Goal: Information Seeking & Learning: Learn about a topic

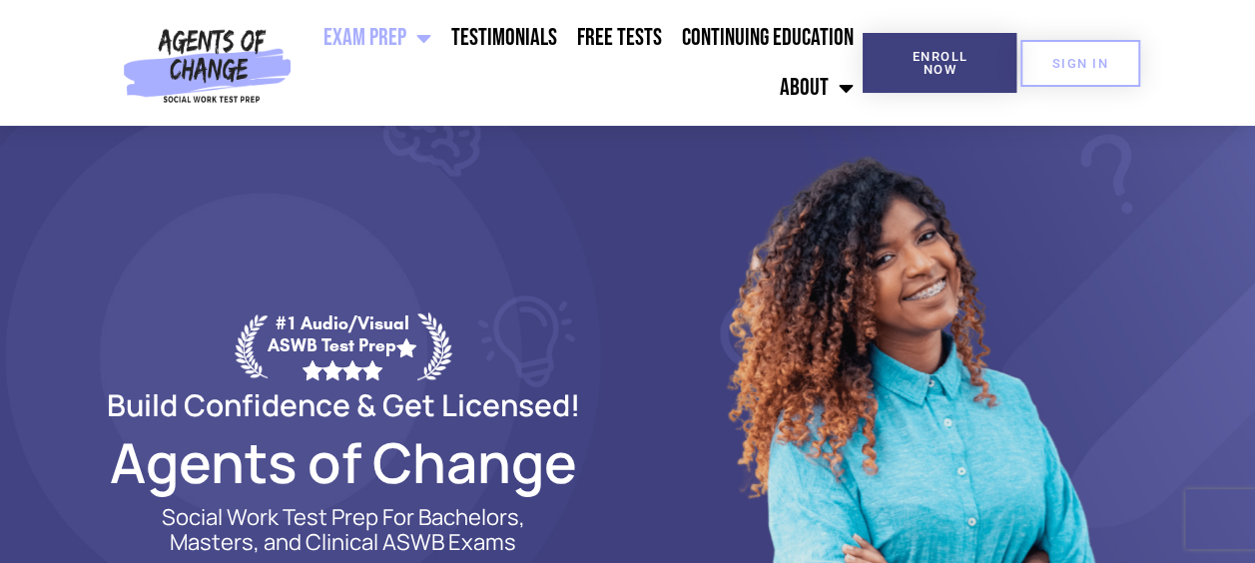
scroll to position [21, 0]
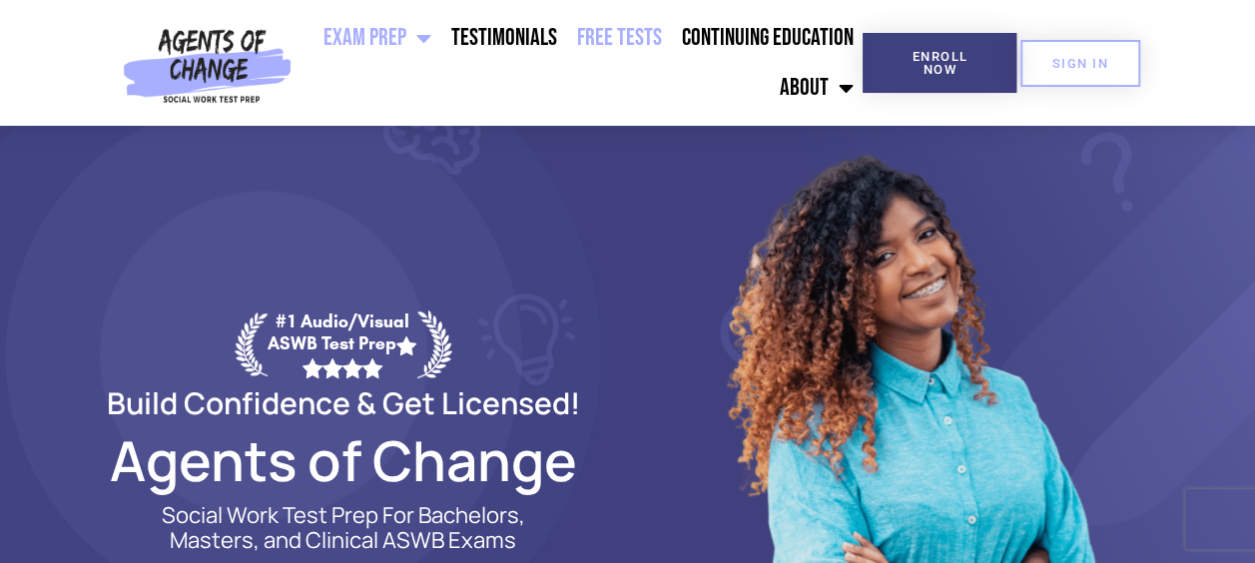
click at [620, 32] on link "Free Tests" at bounding box center [618, 38] width 105 height 50
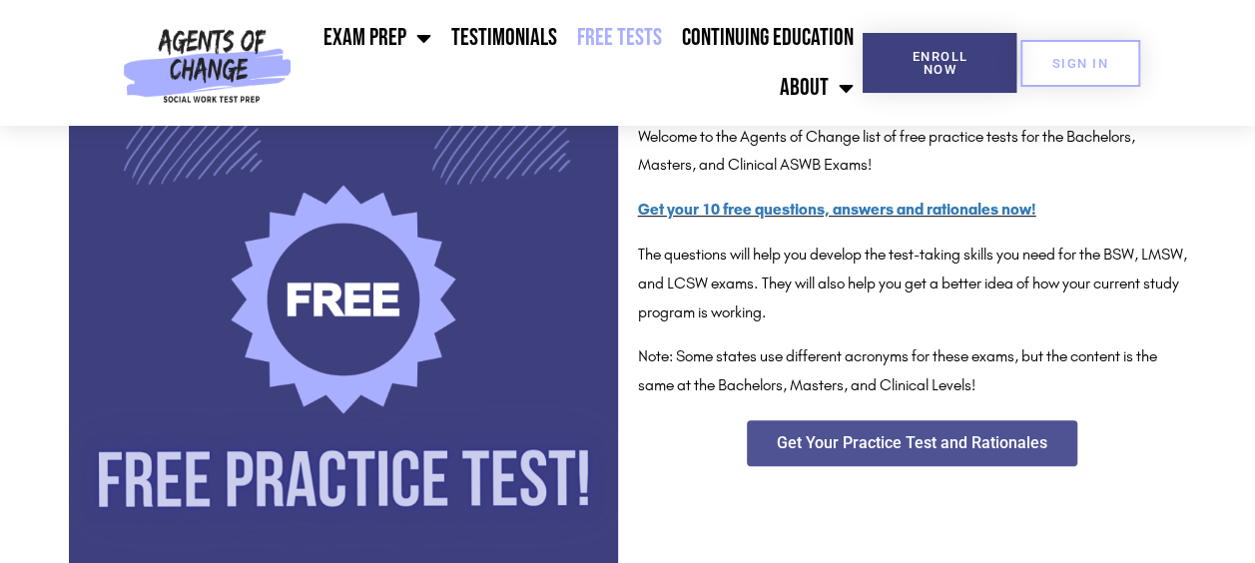
scroll to position [387, 0]
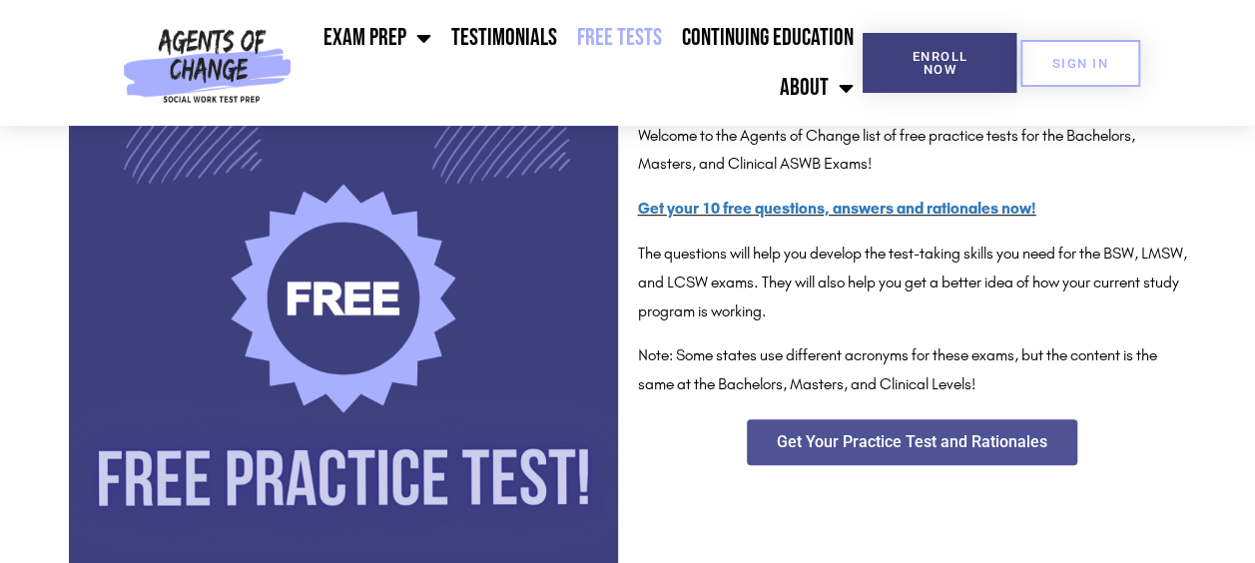
click at [360, 316] on img at bounding box center [343, 321] width 549 height 549
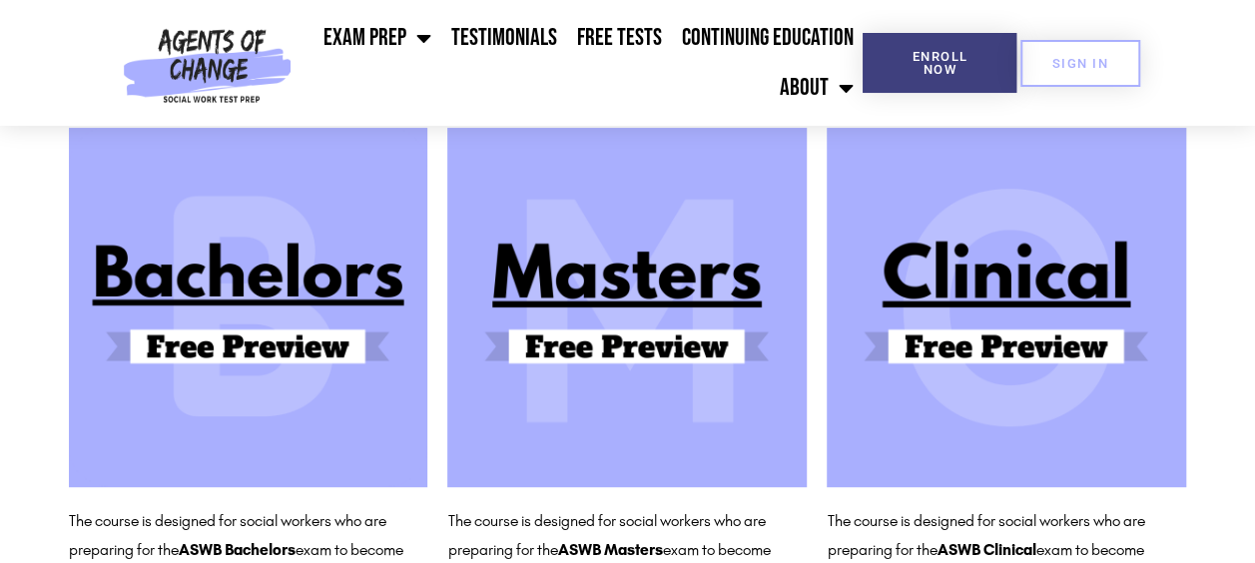
scroll to position [202, 0]
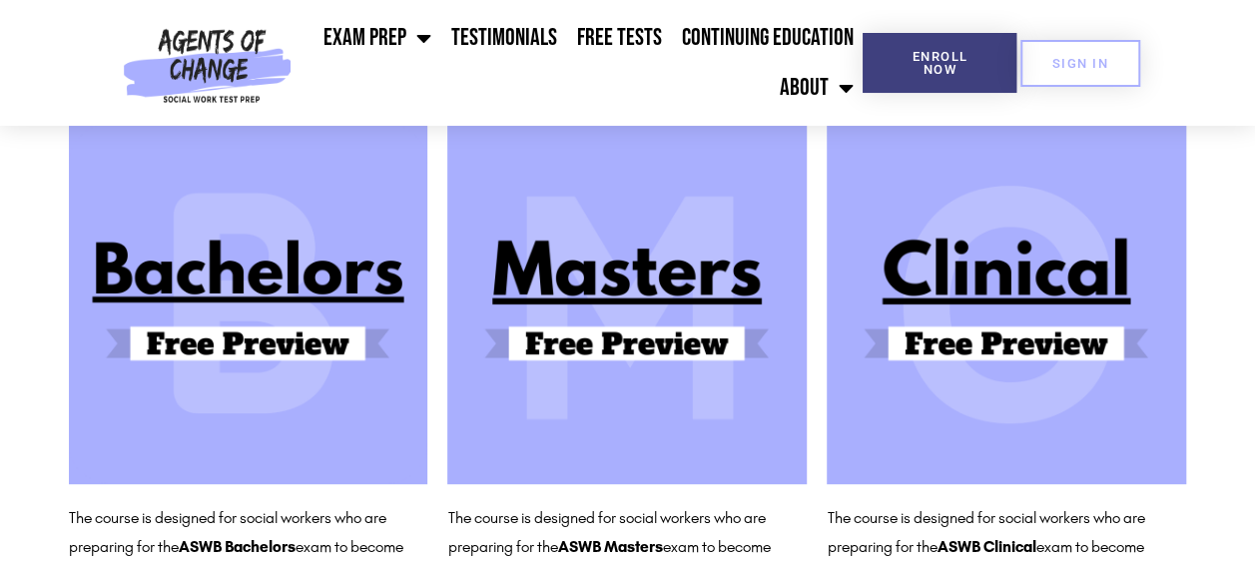
click at [987, 341] on img at bounding box center [1007, 305] width 360 height 360
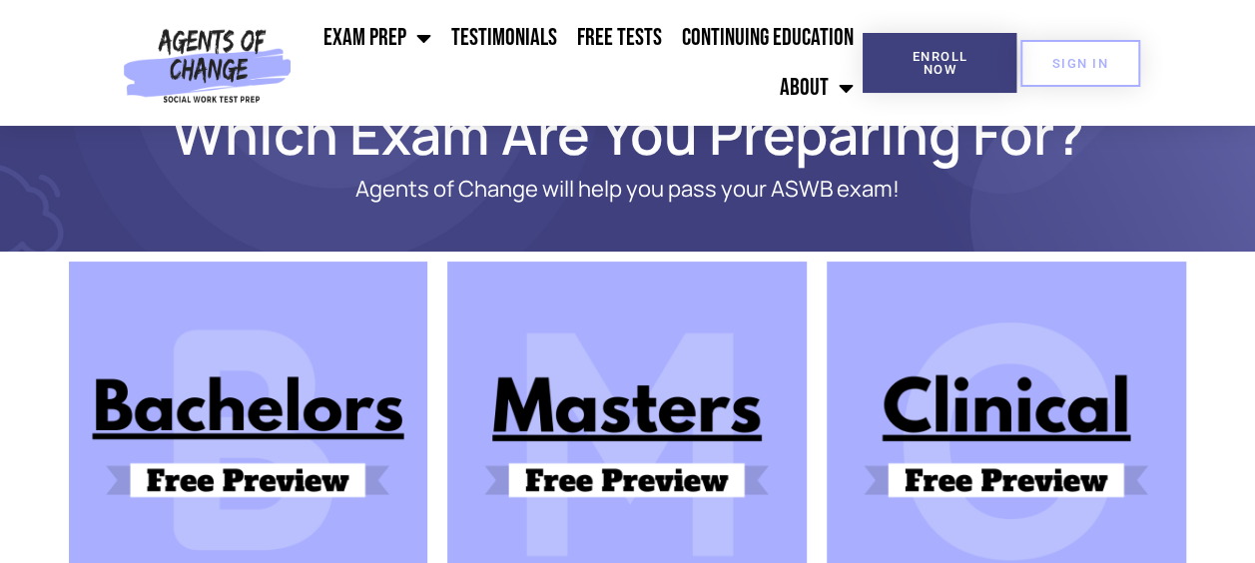
scroll to position [0, 0]
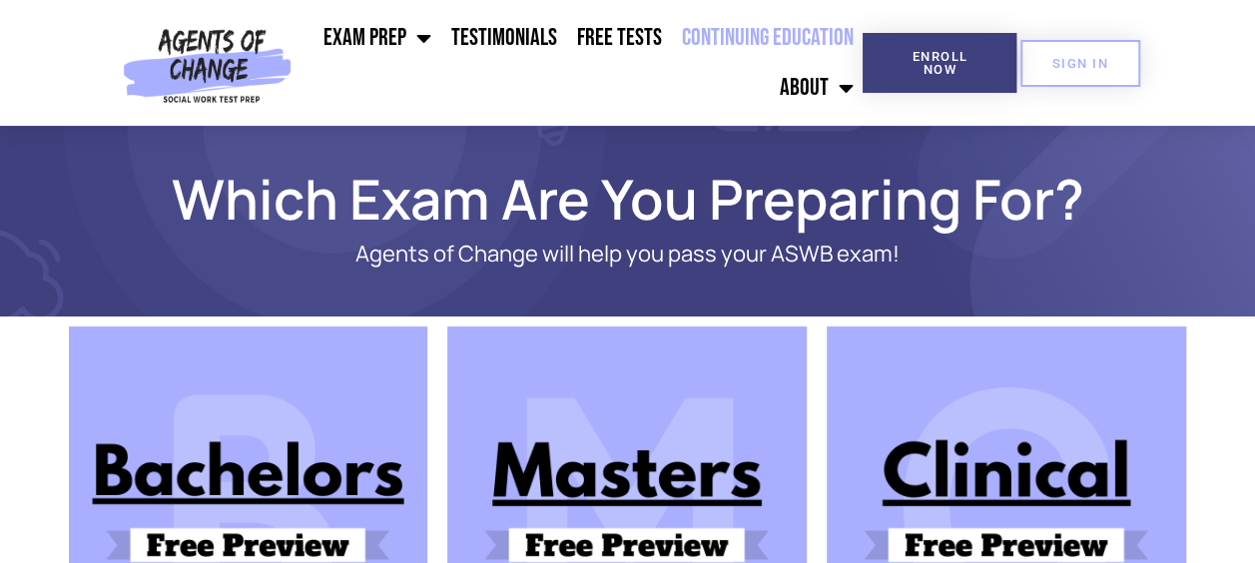
click at [745, 49] on link "Continuing Education" at bounding box center [767, 38] width 192 height 50
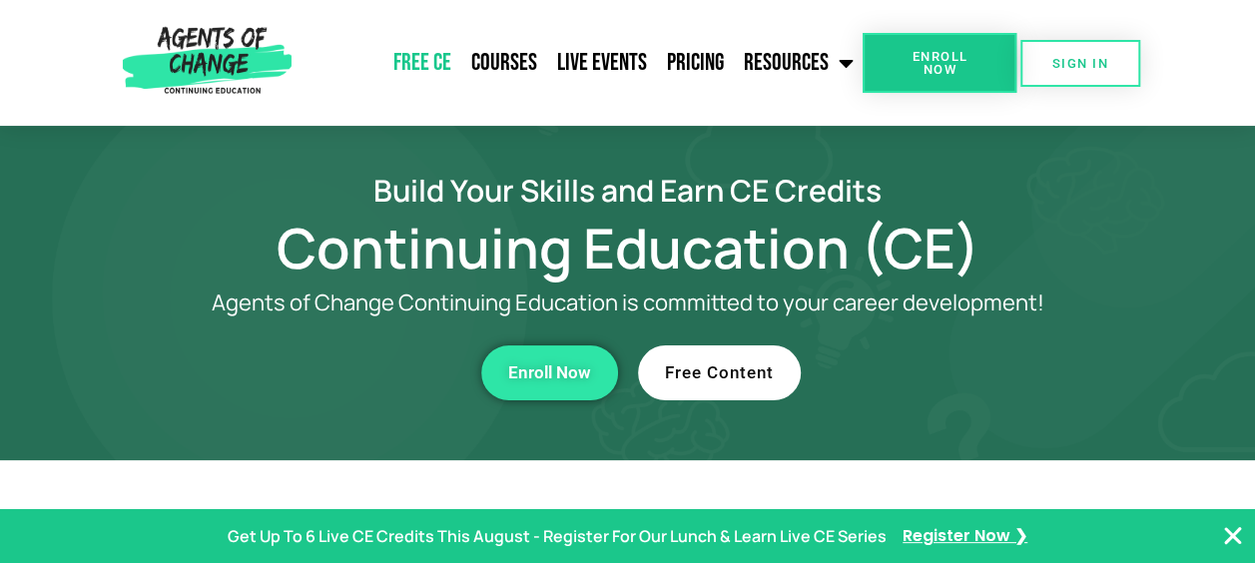
click at [425, 60] on link "Free CE" at bounding box center [422, 63] width 78 height 50
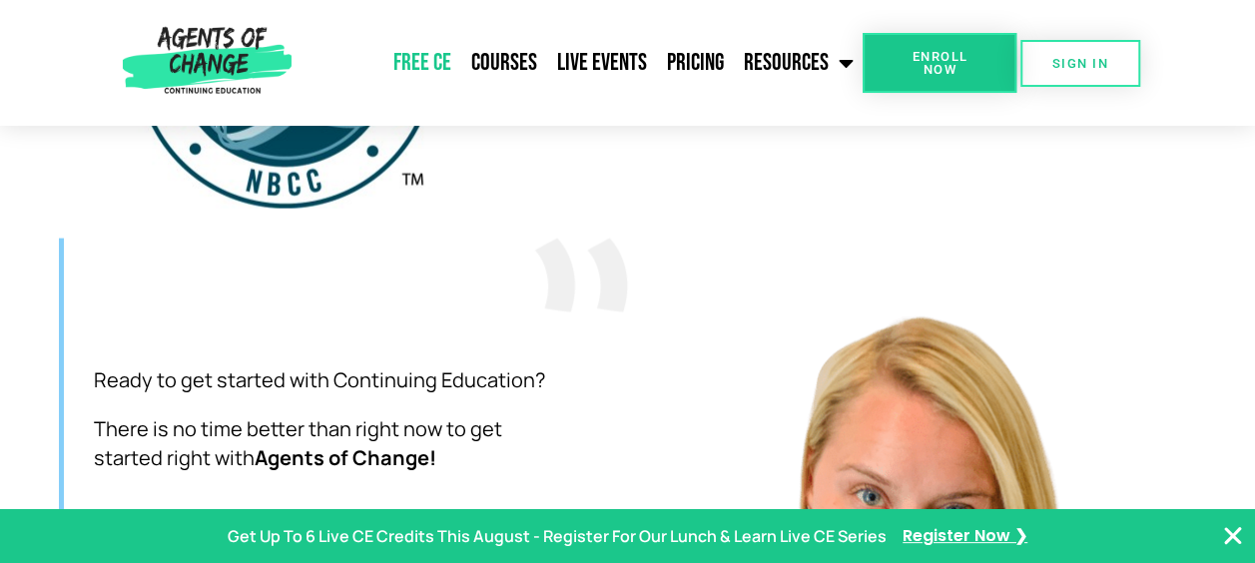
scroll to position [5816, 0]
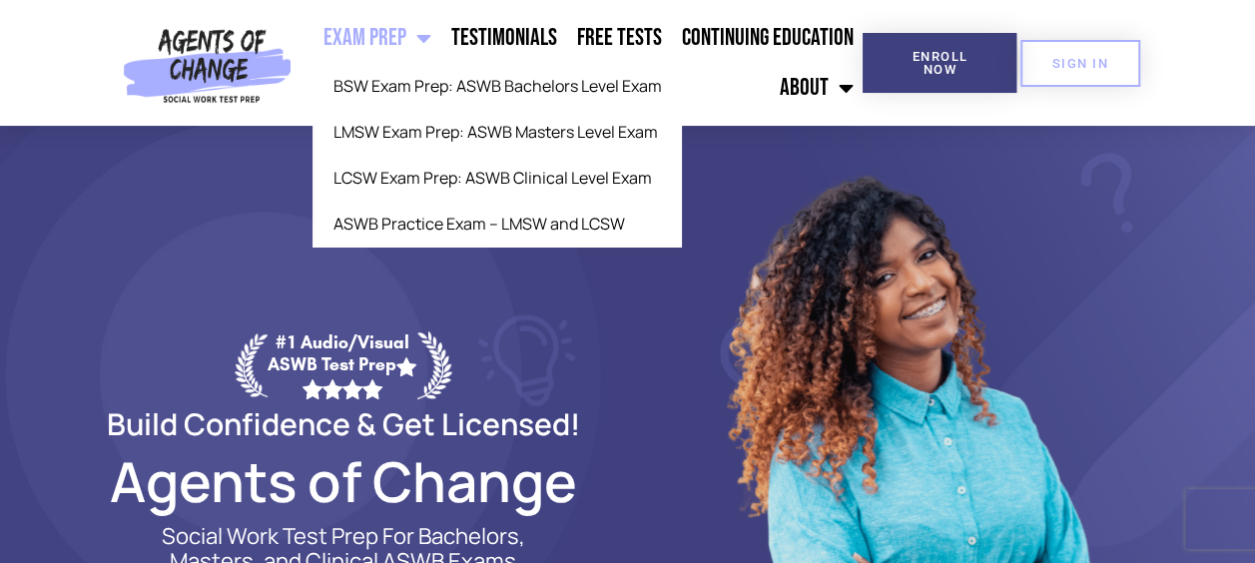
click at [425, 33] on span "Menu" at bounding box center [417, 38] width 25 height 44
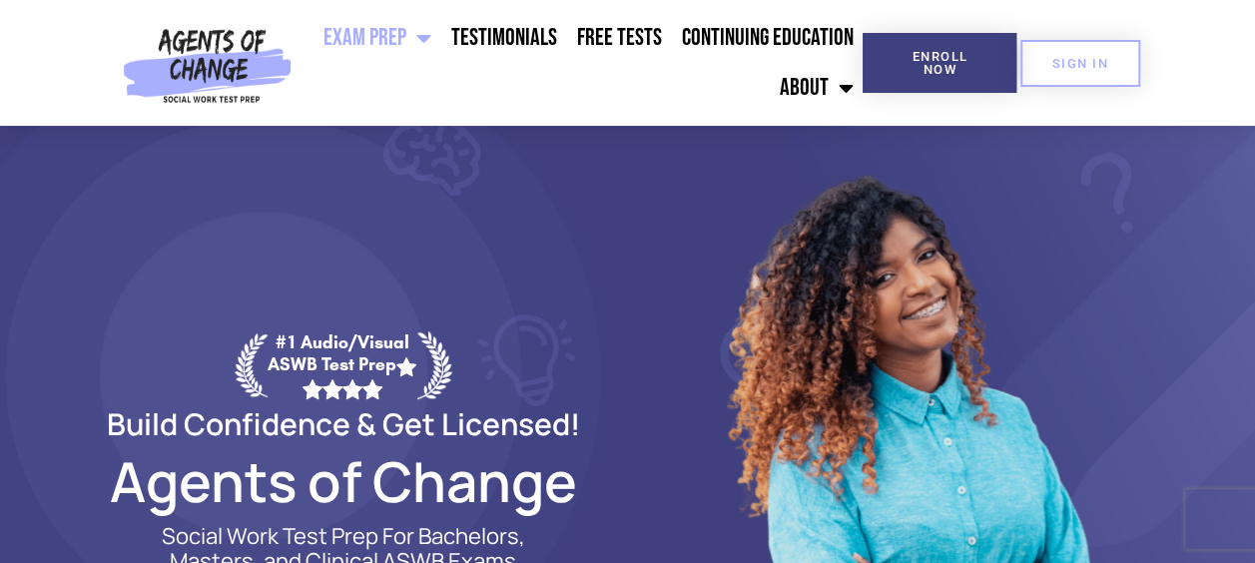
click at [425, 33] on span "Menu" at bounding box center [417, 38] width 25 height 44
click at [623, 37] on link "Free Tests" at bounding box center [618, 38] width 105 height 50
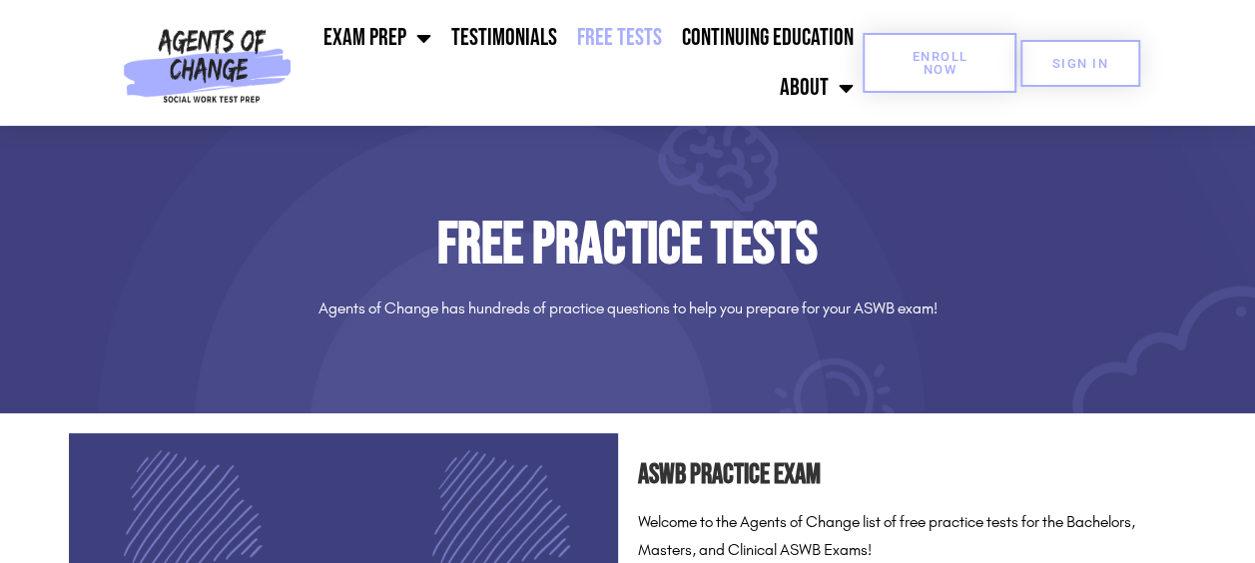
click at [921, 58] on span "Enroll Now" at bounding box center [940, 63] width 90 height 26
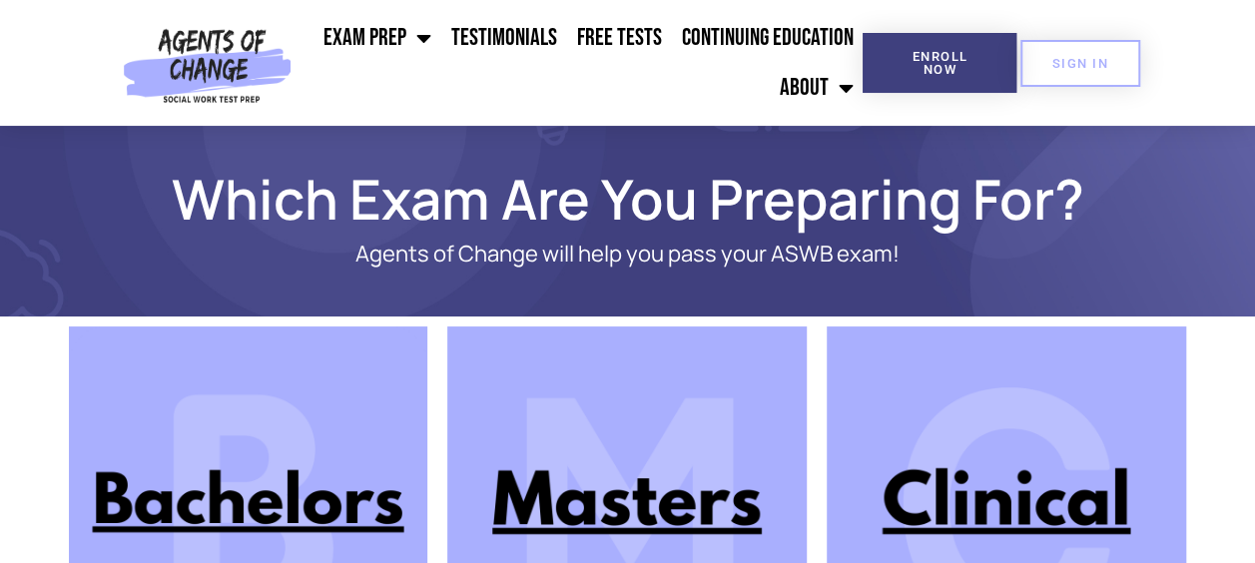
scroll to position [318, 0]
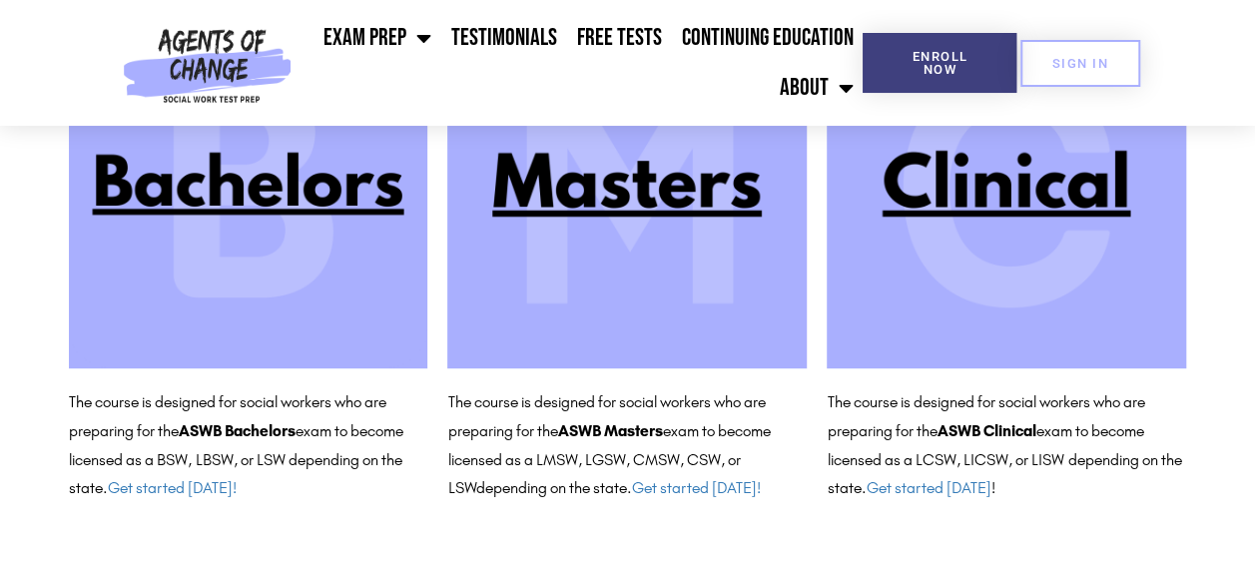
click at [1017, 202] on img at bounding box center [1007, 189] width 360 height 360
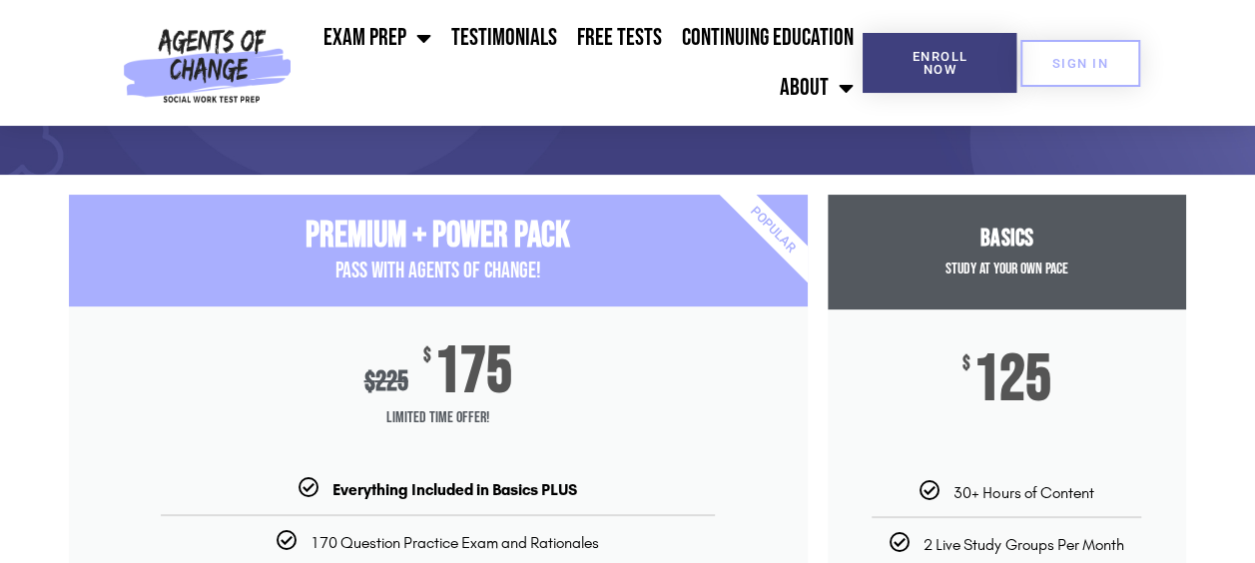
scroll to position [141, 0]
